Goal: Transaction & Acquisition: Purchase product/service

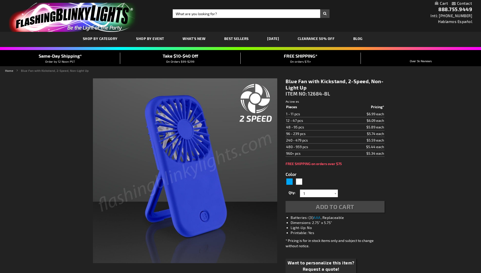
type input "5629"
